Goal: Book appointment/travel/reservation

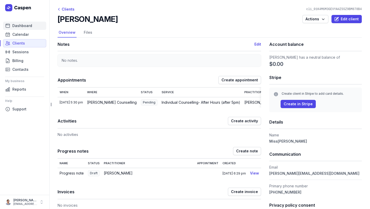
drag, startPoint x: 18, startPoint y: 27, endPoint x: 18, endPoint y: 31, distance: 3.6
click at [18, 29] on link "Dashboard" at bounding box center [24, 26] width 43 height 8
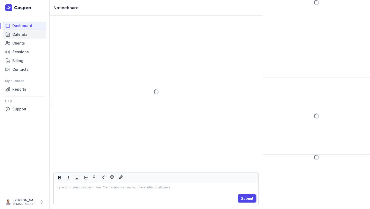
click at [18, 33] on span "Calendar" at bounding box center [20, 34] width 16 height 6
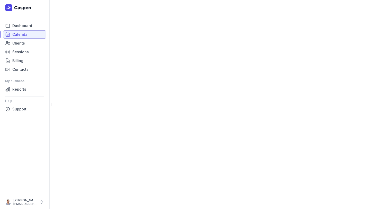
select select "week"
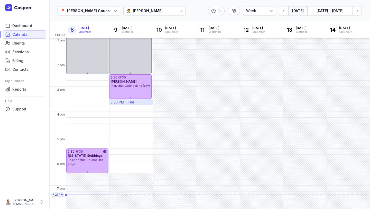
scroll to position [125, 0]
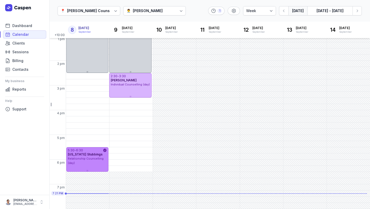
click at [101, 158] on div "Relationship Counselling (day)" at bounding box center [87, 160] width 39 height 8
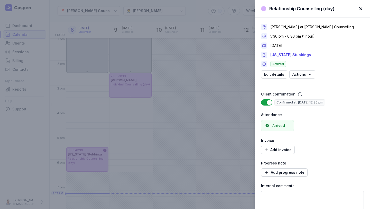
click at [359, 7] on span "button" at bounding box center [360, 8] width 11 height 11
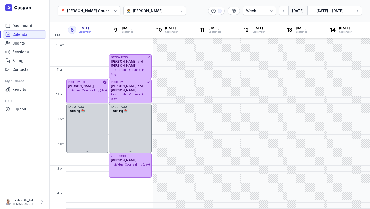
scroll to position [46, 0]
click at [361, 11] on button "Next week" at bounding box center [356, 10] width 9 height 9
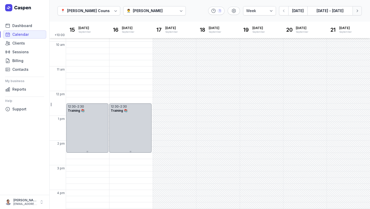
click at [361, 11] on button "Next week" at bounding box center [356, 10] width 9 height 9
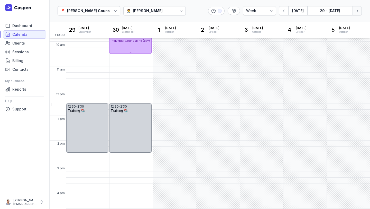
click at [361, 11] on button "Next week" at bounding box center [356, 10] width 9 height 9
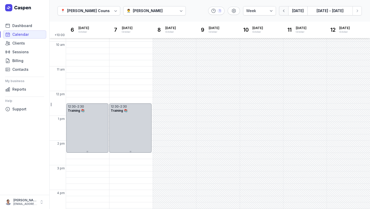
click at [284, 12] on icon "button" at bounding box center [284, 11] width 2 height 3
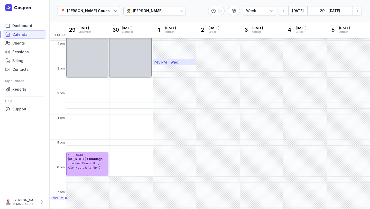
scroll to position [120, 0]
click at [285, 12] on icon "button" at bounding box center [283, 10] width 5 height 5
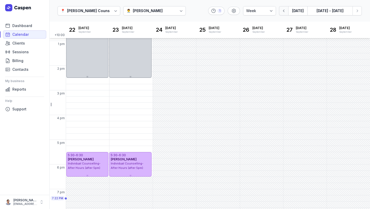
click at [285, 12] on icon "button" at bounding box center [283, 10] width 5 height 5
